Goal: Use online tool/utility: Utilize a website feature to perform a specific function

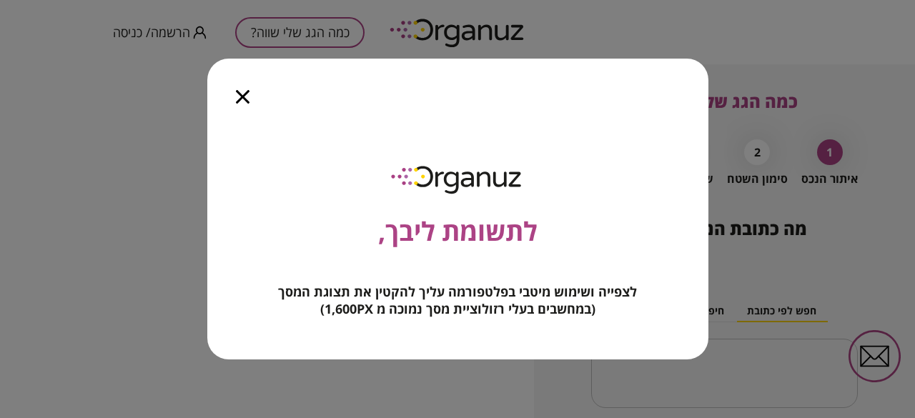
click at [242, 95] on icon "button" at bounding box center [243, 97] width 14 height 14
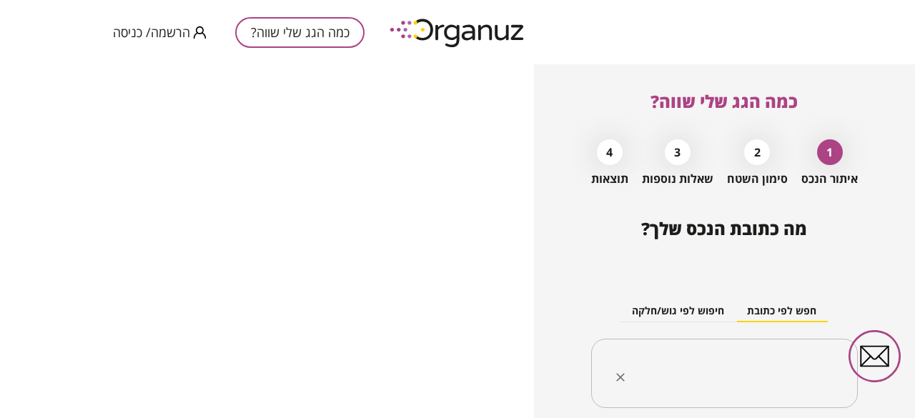
click at [755, 360] on input "text" at bounding box center [730, 374] width 222 height 36
click at [768, 362] on input "text" at bounding box center [730, 374] width 222 height 36
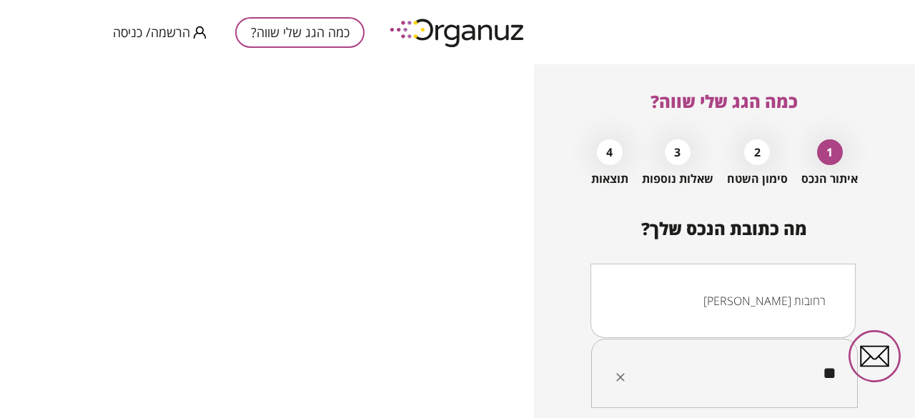
type input "*"
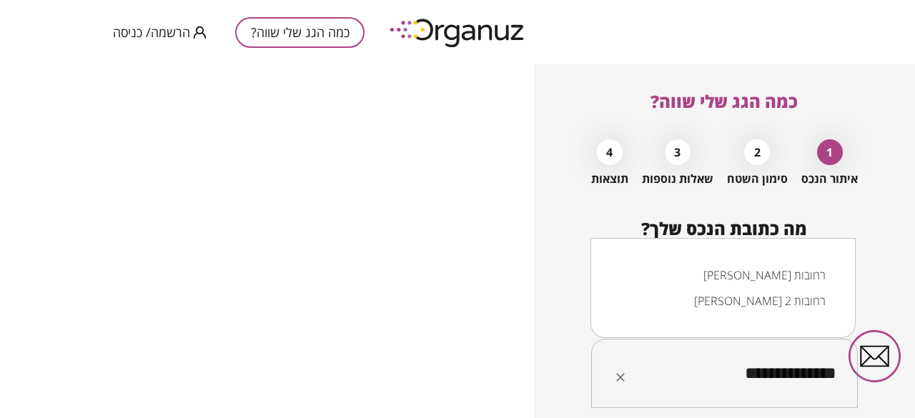
click at [781, 282] on li "[PERSON_NAME] רחובות" at bounding box center [723, 275] width 228 height 26
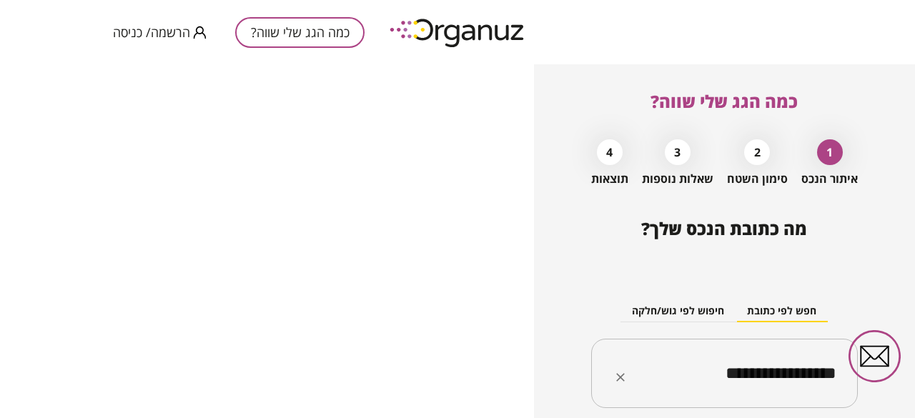
type input "**********"
click at [589, 242] on div "**********" at bounding box center [724, 241] width 381 height 354
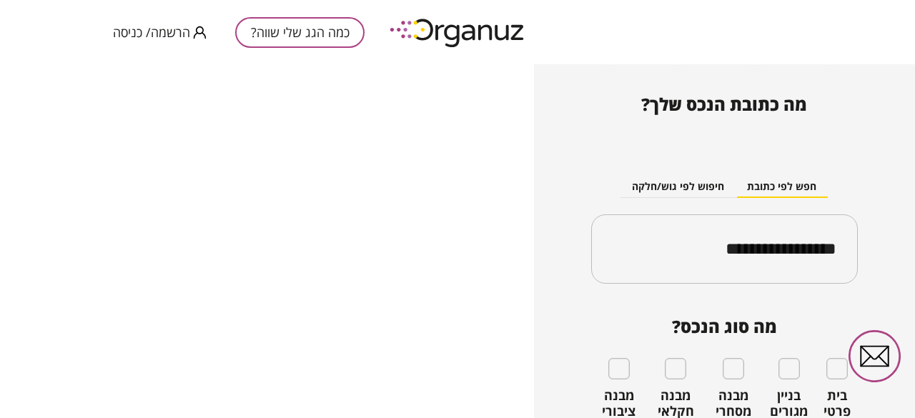
scroll to position [184, 0]
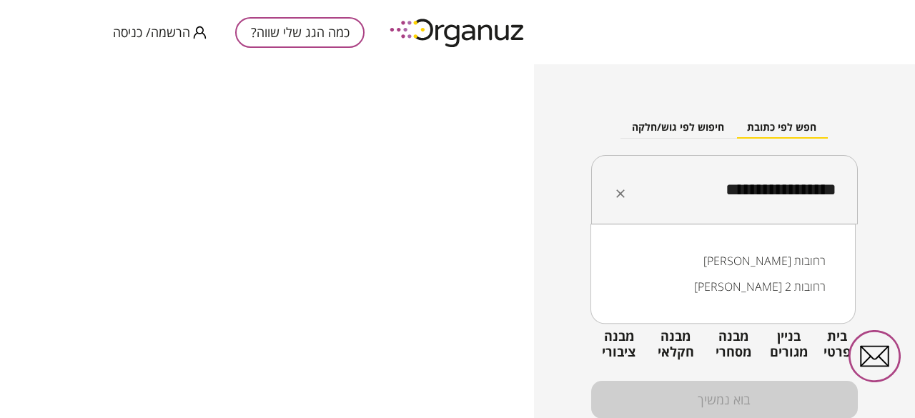
drag, startPoint x: 695, startPoint y: 193, endPoint x: 908, endPoint y: 195, distance: 213.0
click at [908, 195] on div "**********" at bounding box center [724, 241] width 381 height 354
click at [598, 137] on div "חפש לפי כתובת חיפוש לפי גוש/חלקה" at bounding box center [724, 127] width 267 height 21
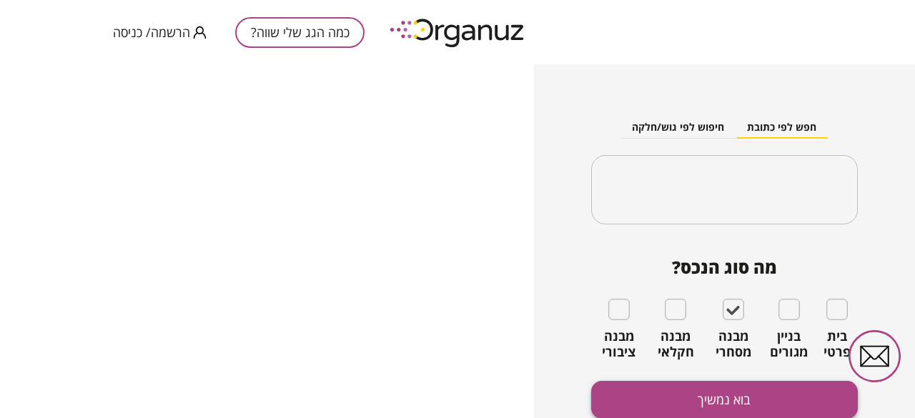
click at [717, 400] on button "בוא נמשיך" at bounding box center [724, 400] width 267 height 38
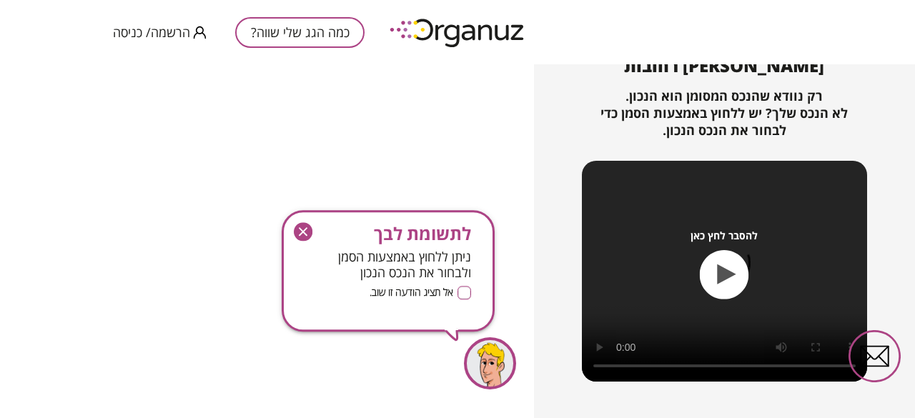
click at [300, 231] on icon "button" at bounding box center [303, 232] width 9 height 9
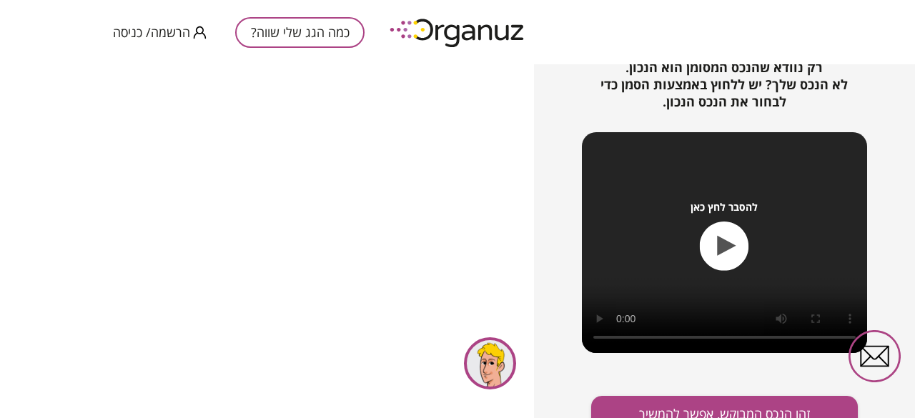
scroll to position [227, 0]
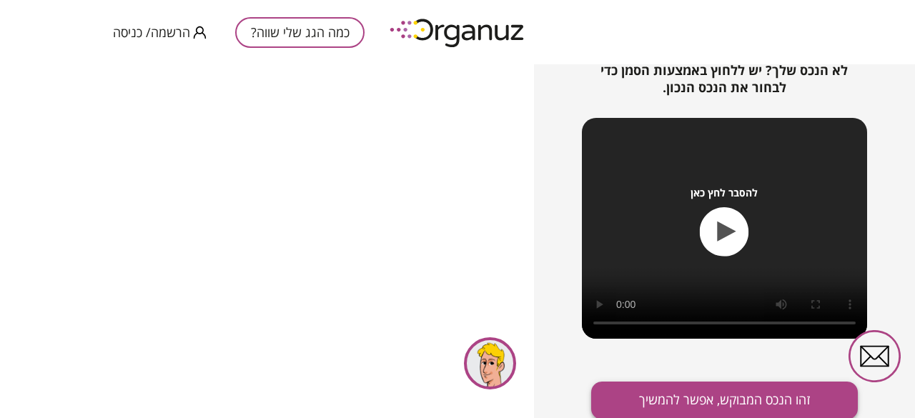
click at [719, 405] on button "זהו הנכס המבוקש, אפשר להמשיך" at bounding box center [724, 401] width 267 height 38
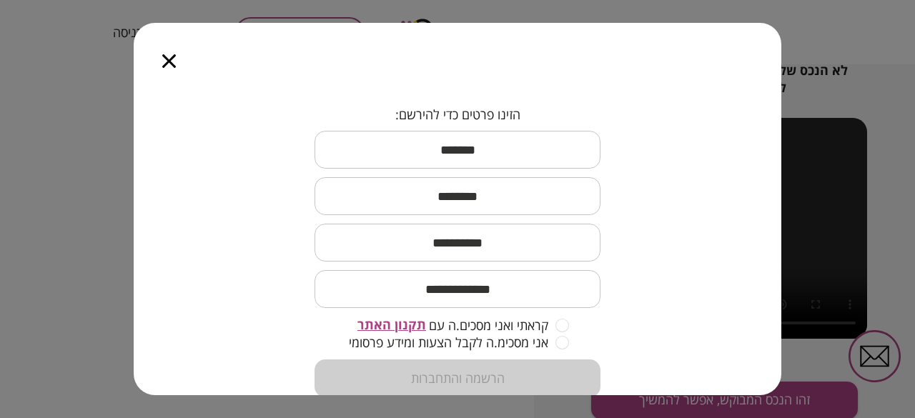
scroll to position [199, 0]
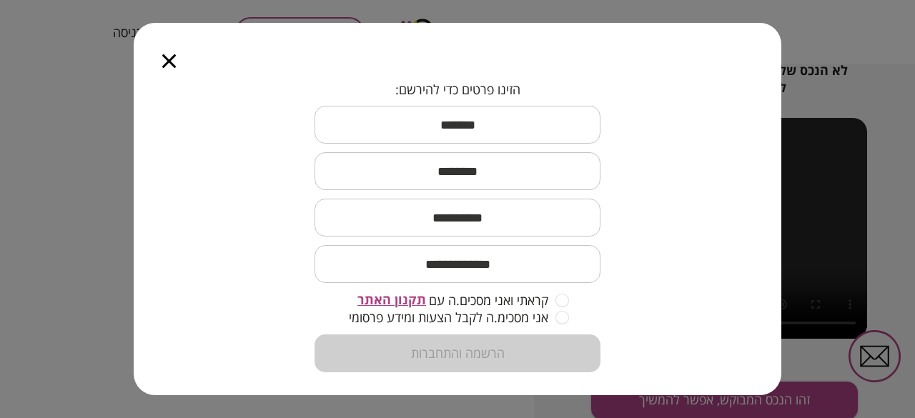
click at [168, 65] on icon "button" at bounding box center [169, 61] width 14 height 14
